Goal: Check status: Check status

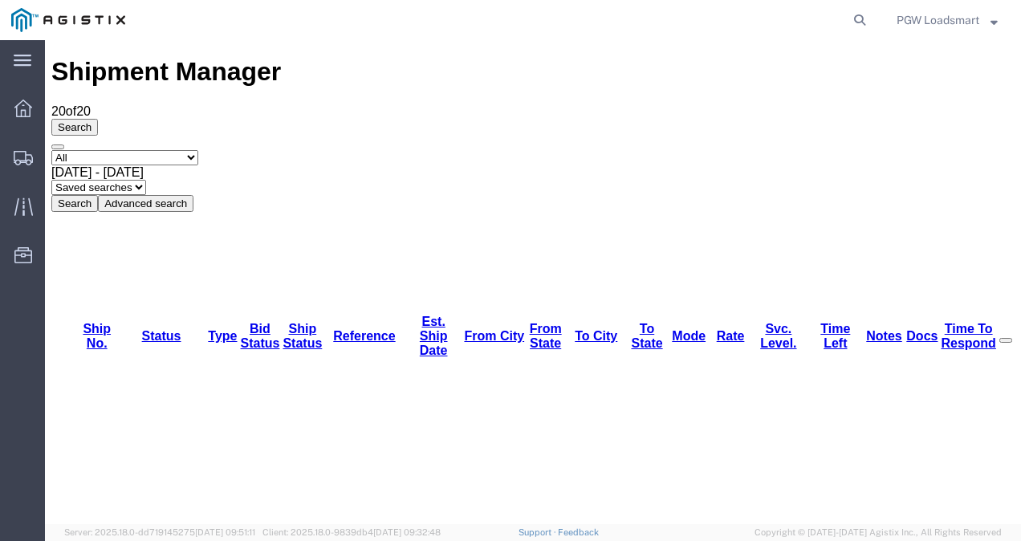
checkbox input "true"
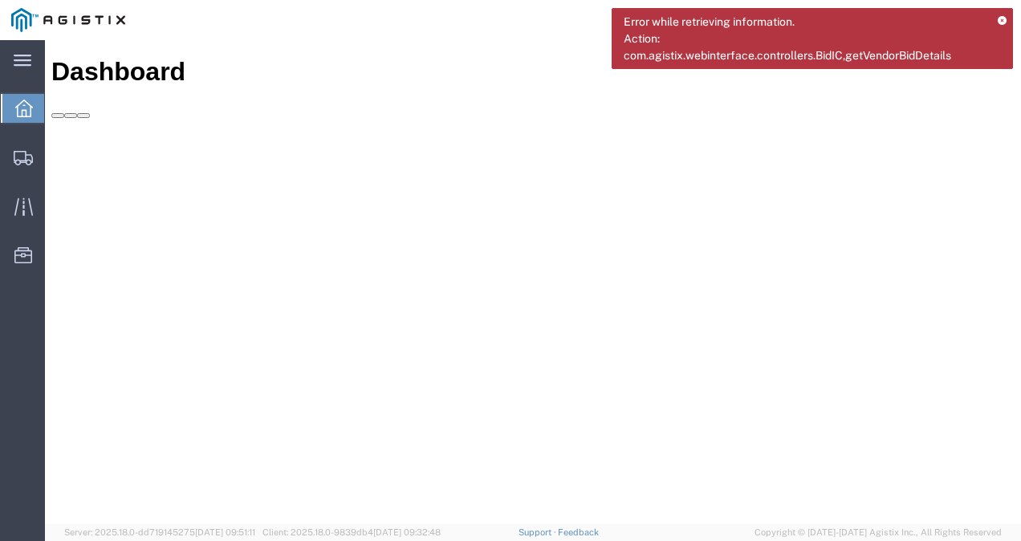
click at [1002, 19] on icon at bounding box center [1002, 21] width 9 height 9
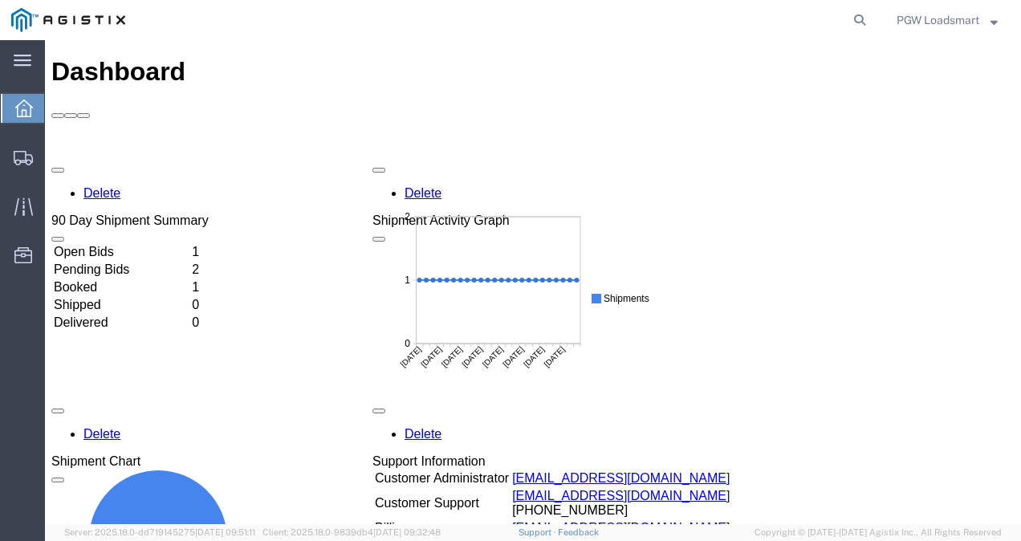
click at [190, 244] on td "Open Bids" at bounding box center [121, 252] width 137 height 16
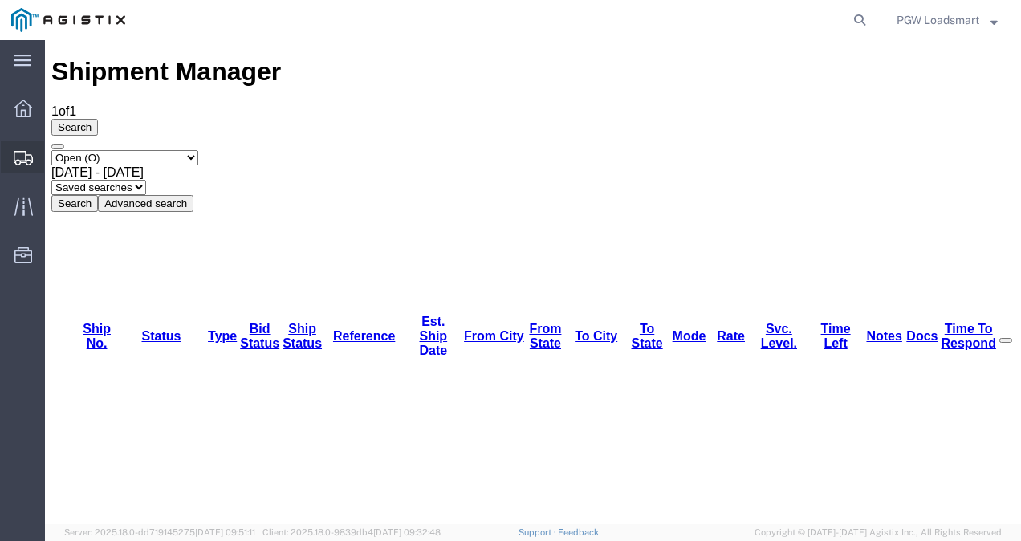
click at [14, 156] on icon at bounding box center [23, 158] width 19 height 14
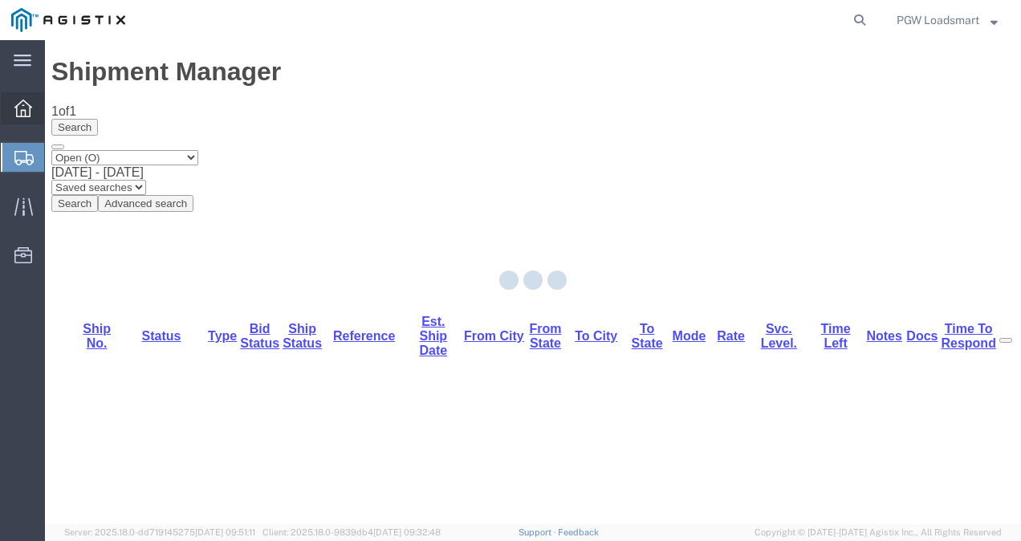
click at [27, 108] on icon at bounding box center [23, 109] width 18 height 18
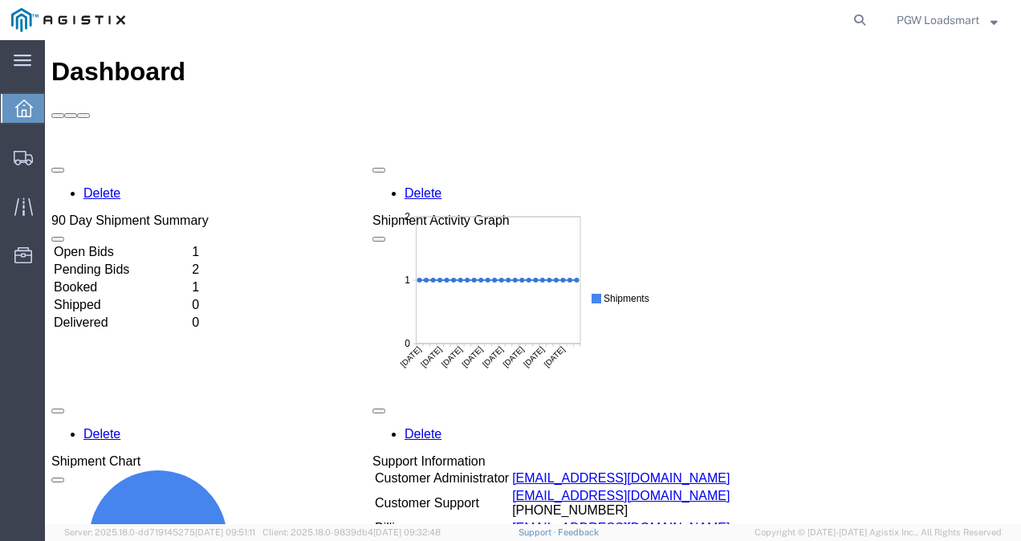
click at [190, 297] on td "Shipped" at bounding box center [121, 305] width 137 height 16
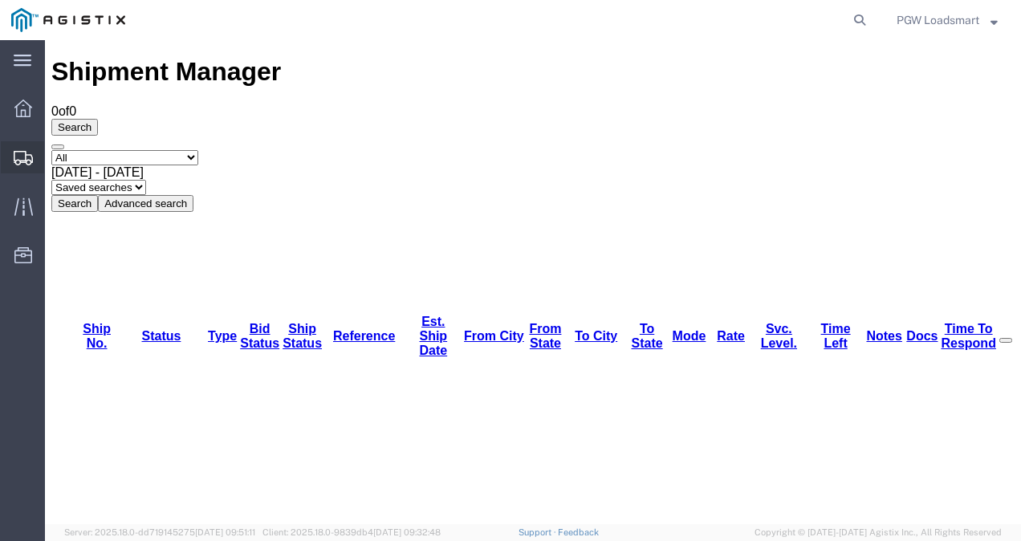
click at [19, 157] on icon at bounding box center [23, 158] width 19 height 14
drag, startPoint x: 242, startPoint y: 153, endPoint x: 256, endPoint y: 154, distance: 14.5
click at [27, 71] on div "main_menu Created with Sketch." at bounding box center [22, 60] width 45 height 40
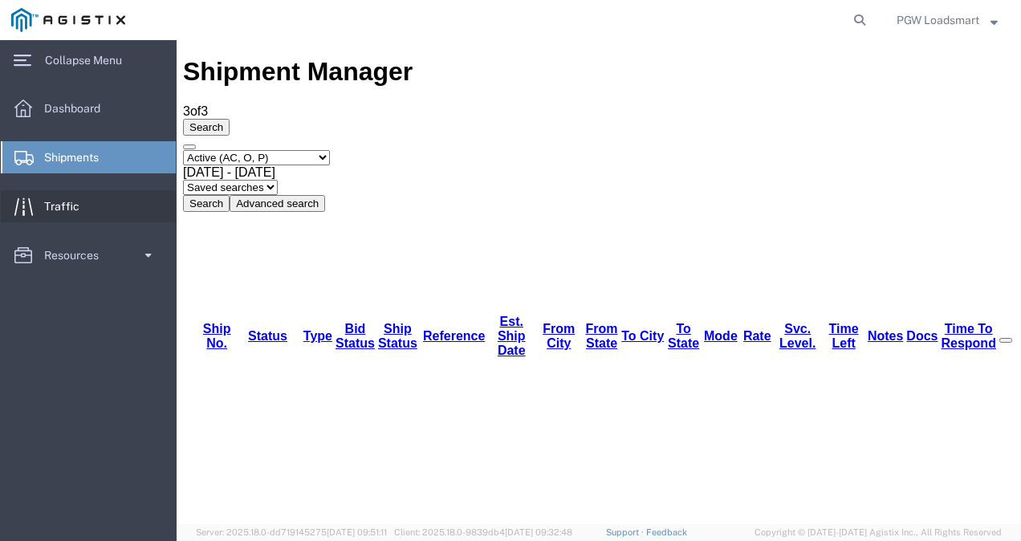
click at [74, 198] on span "Traffic" at bounding box center [67, 206] width 47 height 32
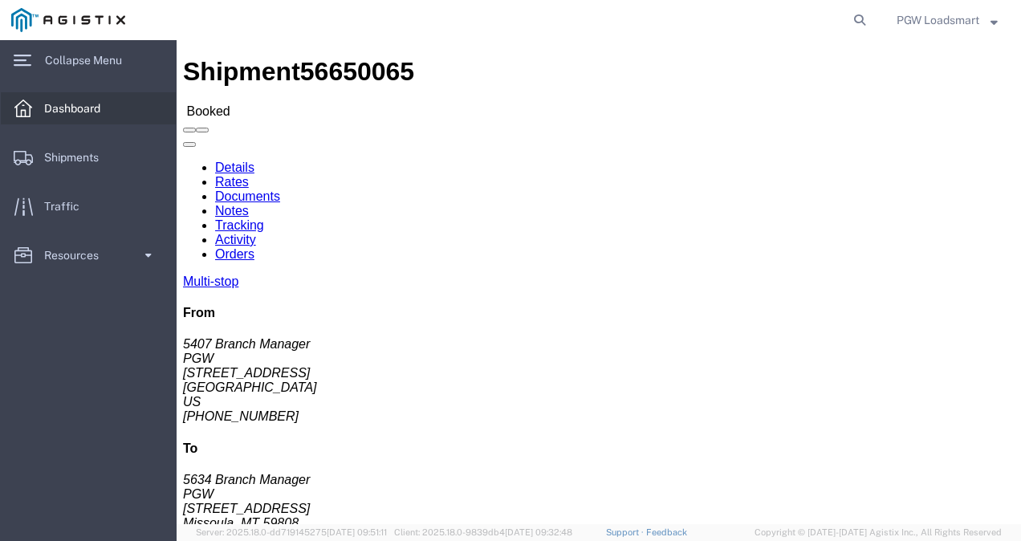
click at [38, 107] on div at bounding box center [23, 108] width 45 height 32
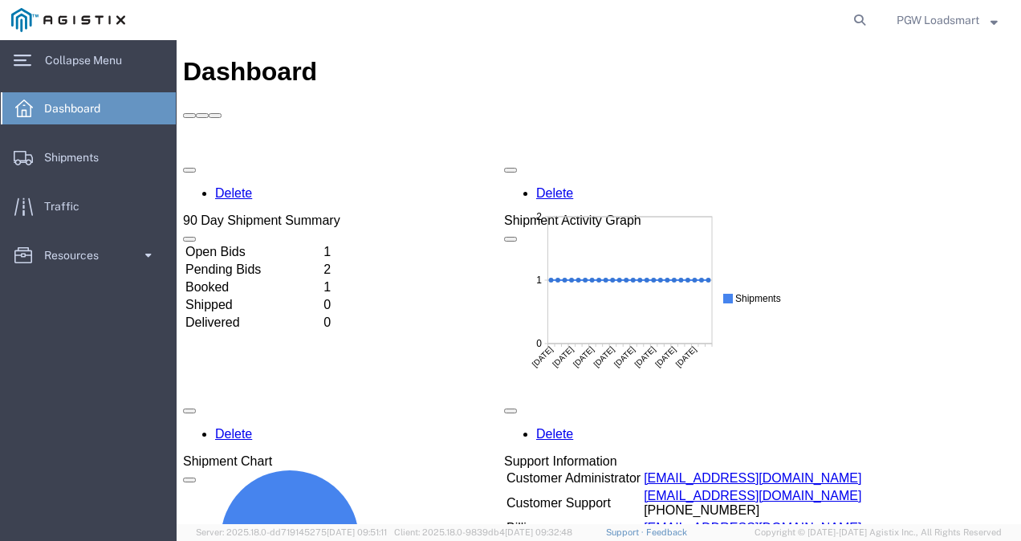
click at [190, 170] on span "button" at bounding box center [190, 170] width 0 height 0
click at [274, 279] on td "Booked" at bounding box center [253, 287] width 137 height 16
